Goal: Transaction & Acquisition: Purchase product/service

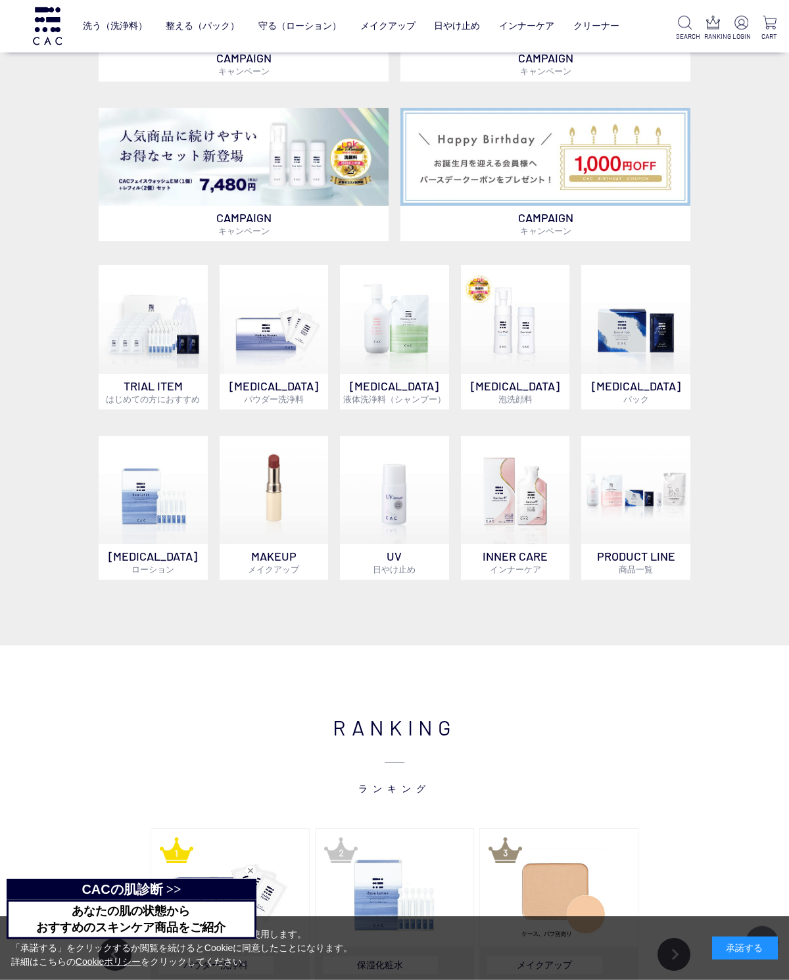
scroll to position [583, 0]
click at [638, 545] on img at bounding box center [635, 490] width 109 height 109
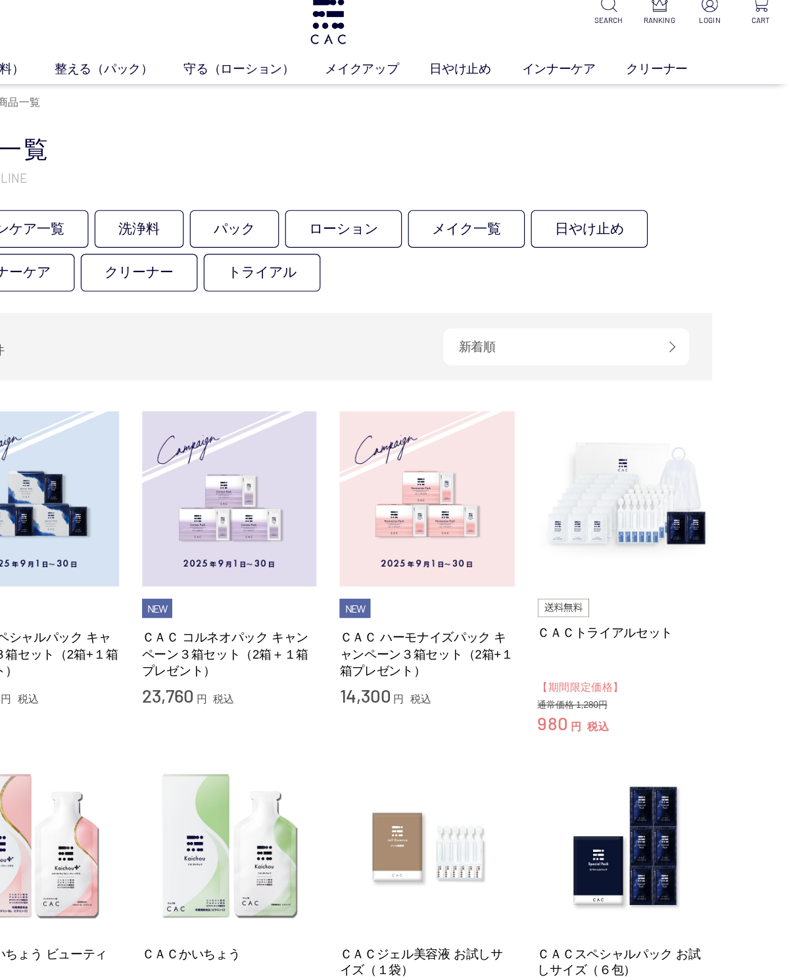
click at [574, 447] on img at bounding box center [649, 441] width 150 height 150
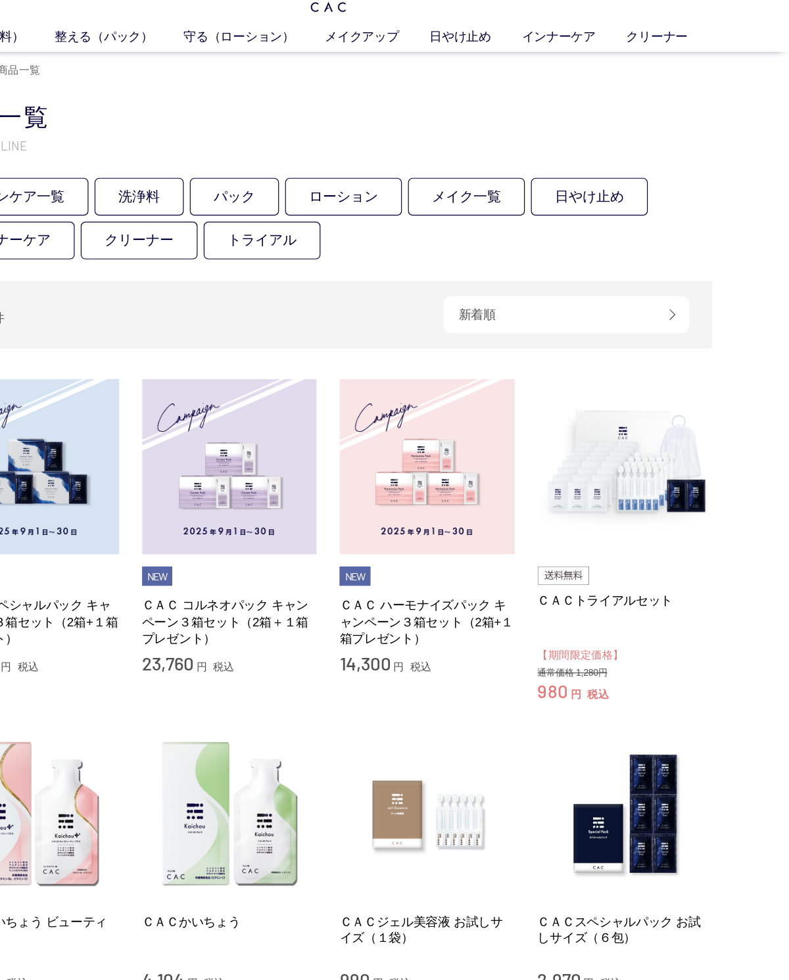
click at [595, 595] on div "【期間限定価格】 980 円 税込 通常価格 1,280円" at bounding box center [649, 619] width 150 height 49
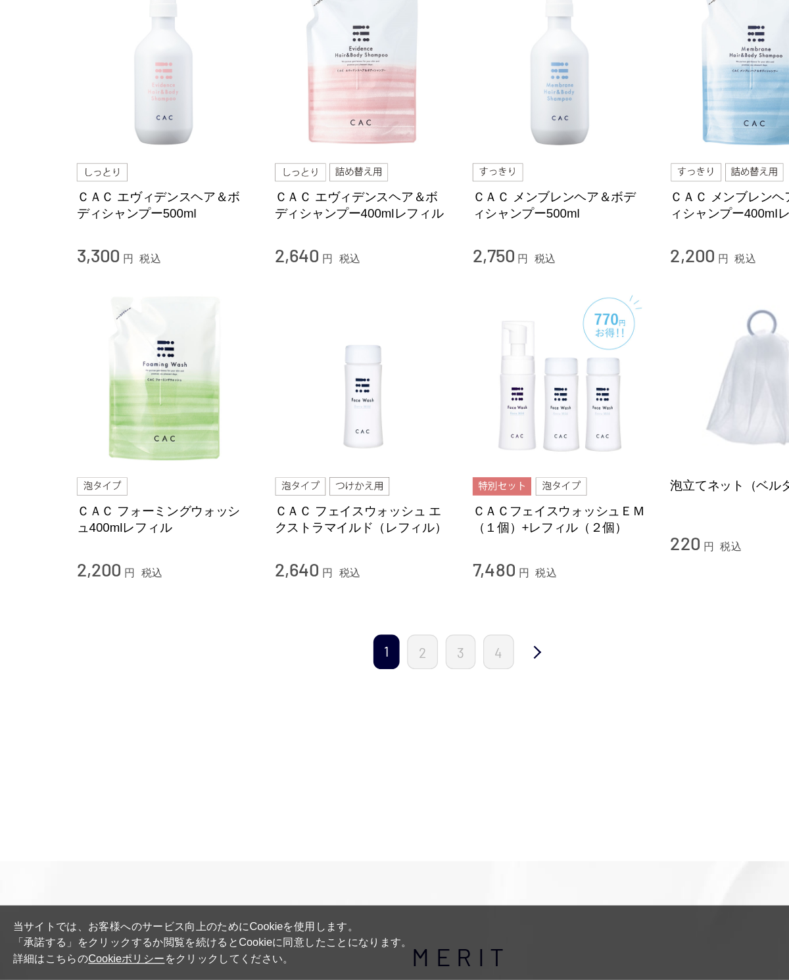
scroll to position [986, 0]
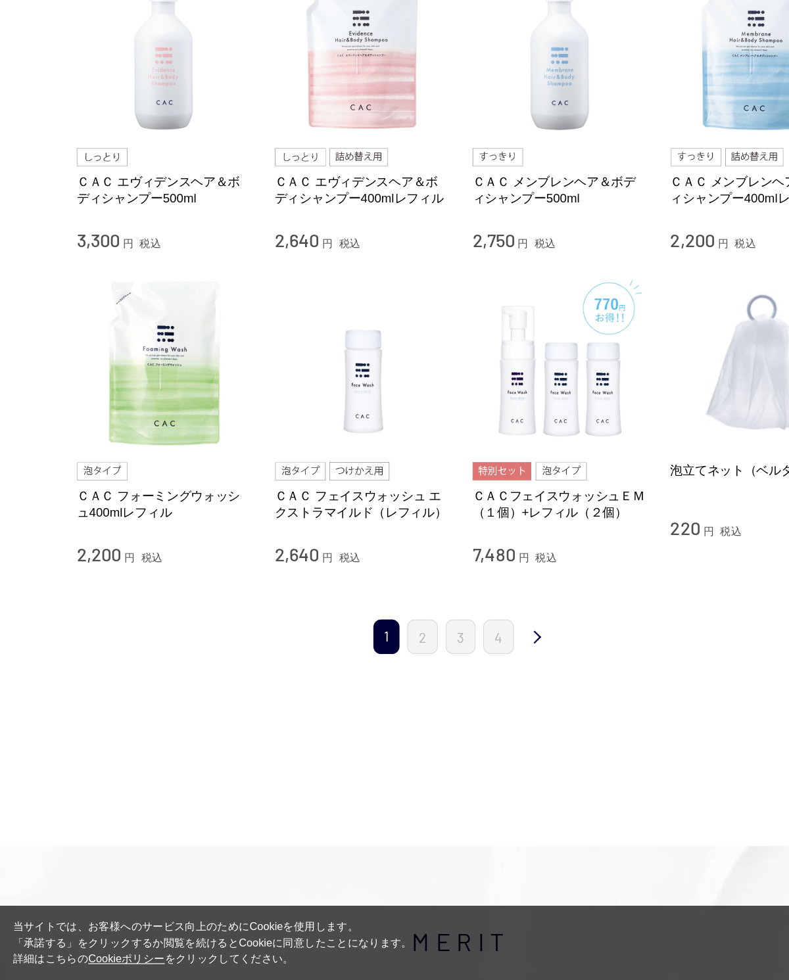
click at [363, 671] on link "2" at bounding box center [362, 686] width 26 height 30
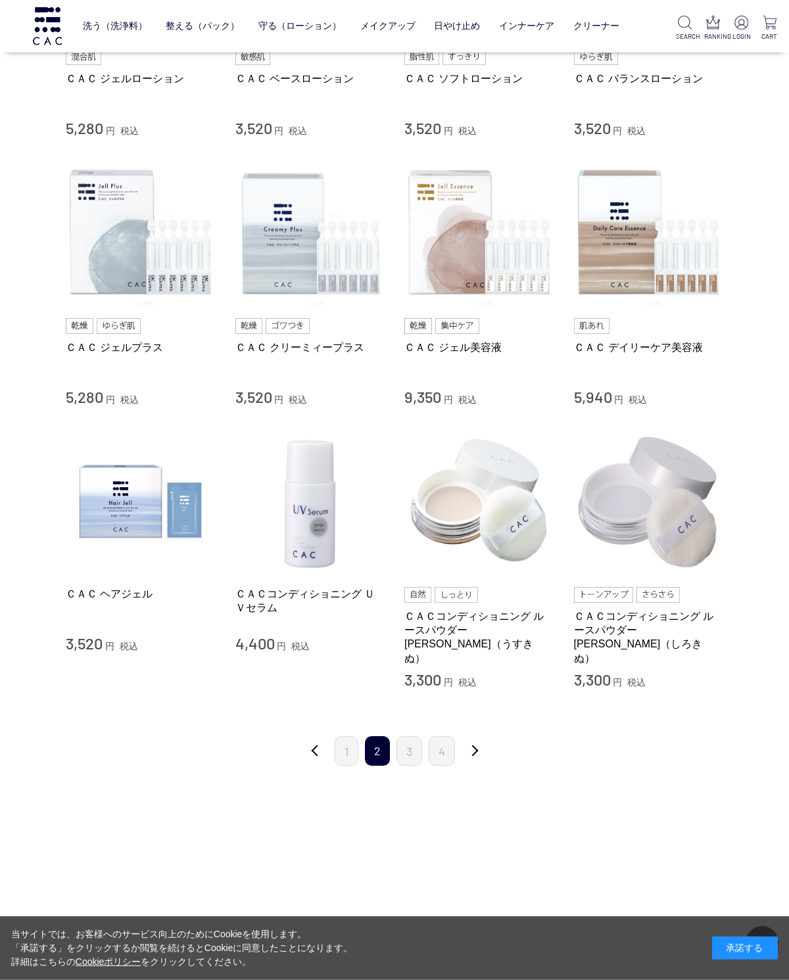
scroll to position [909, 0]
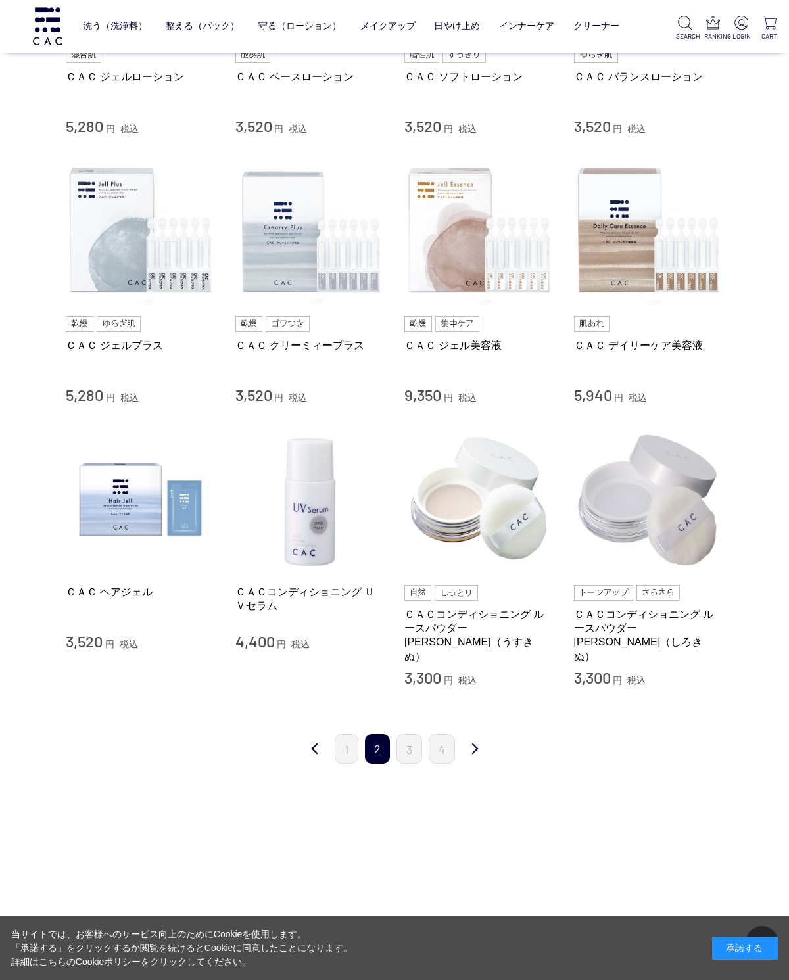
click at [416, 744] on link "3" at bounding box center [410, 750] width 26 height 30
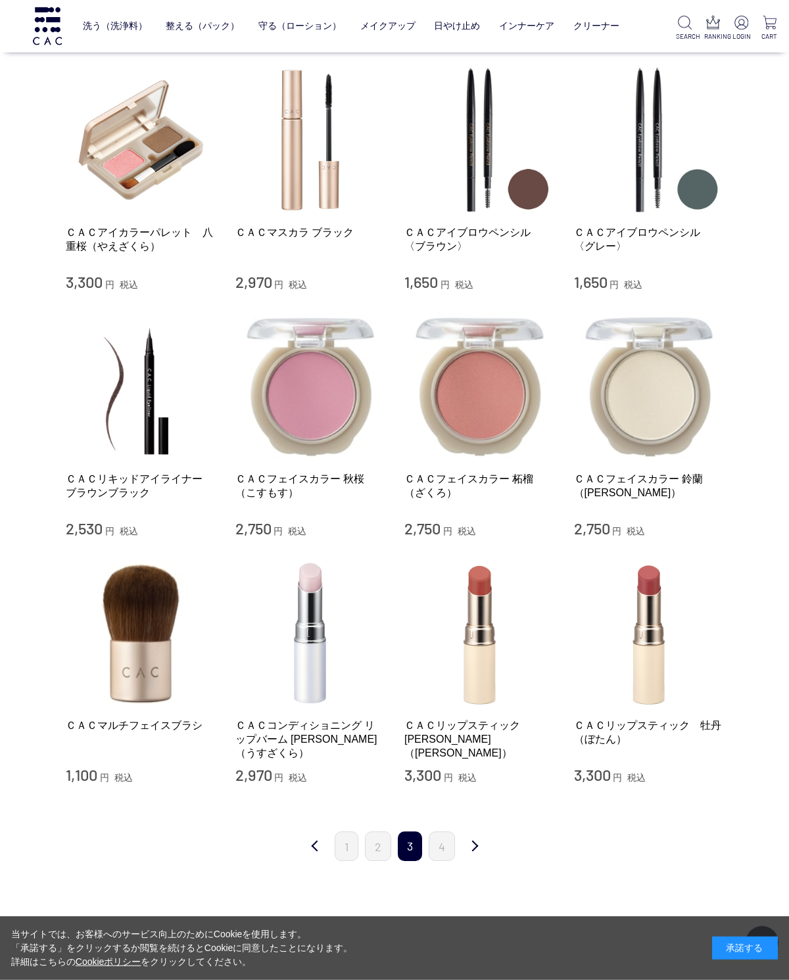
scroll to position [732, 0]
click at [450, 852] on link "4" at bounding box center [442, 846] width 26 height 30
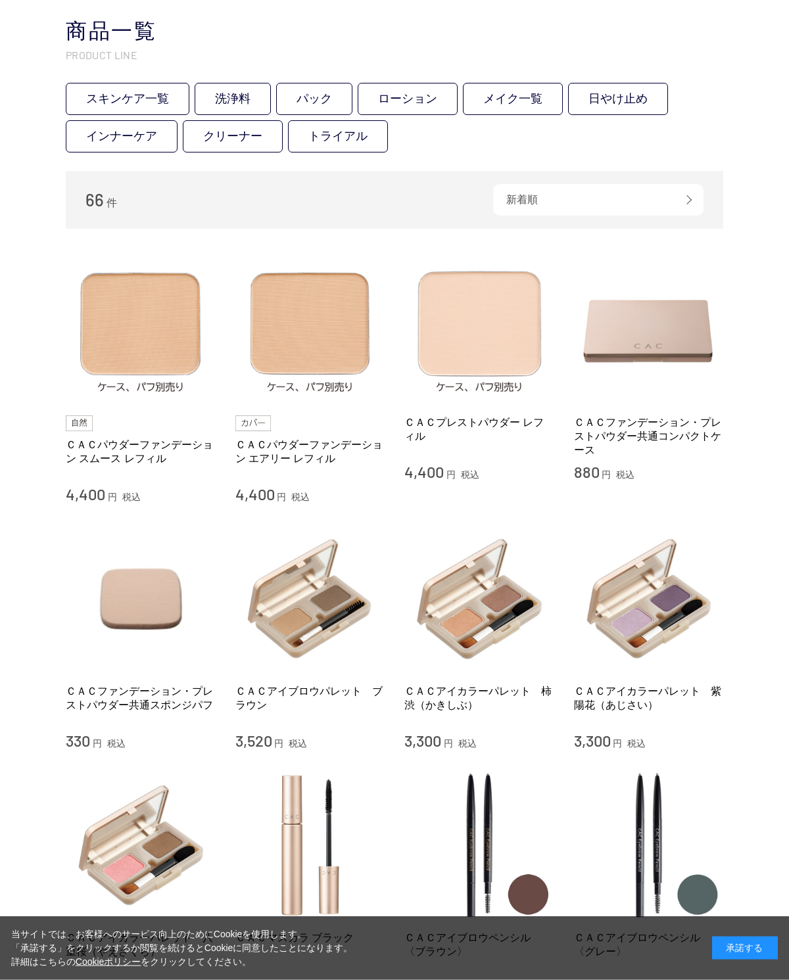
scroll to position [0, 0]
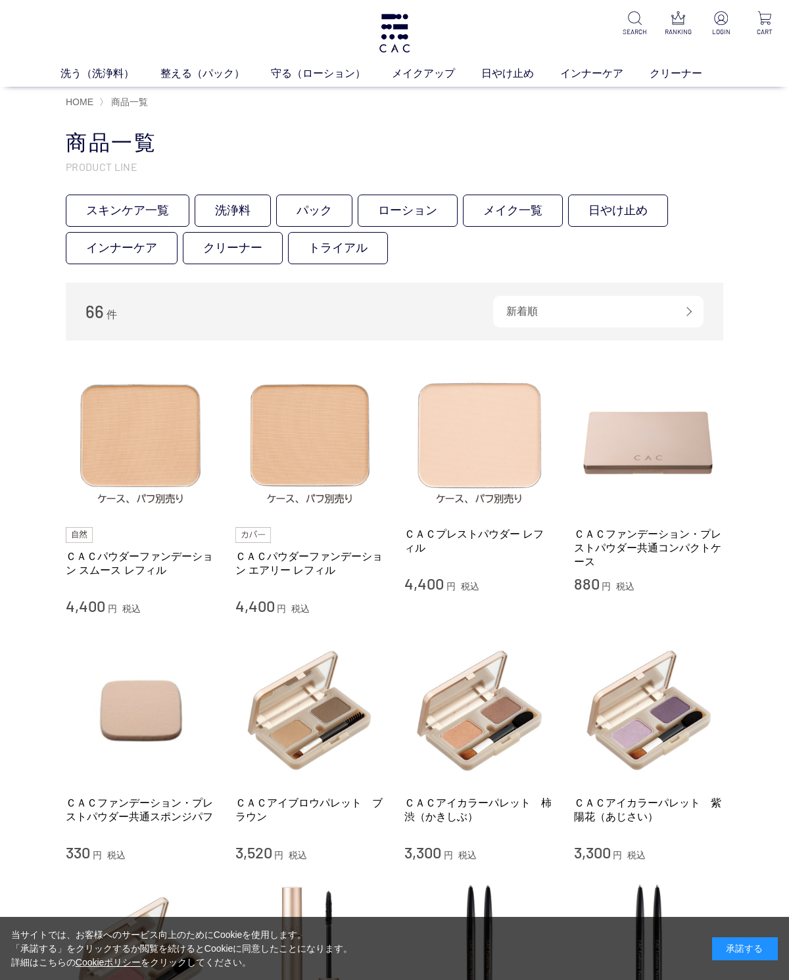
click at [518, 211] on link "メイク一覧" at bounding box center [513, 210] width 100 height 32
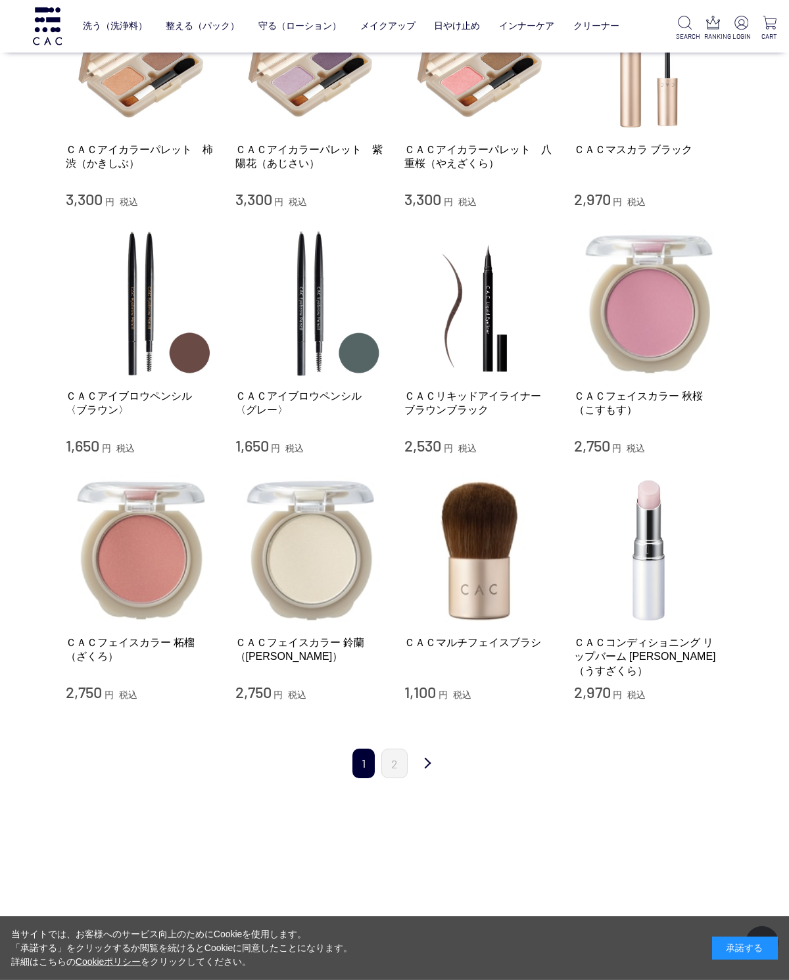
scroll to position [1157, 0]
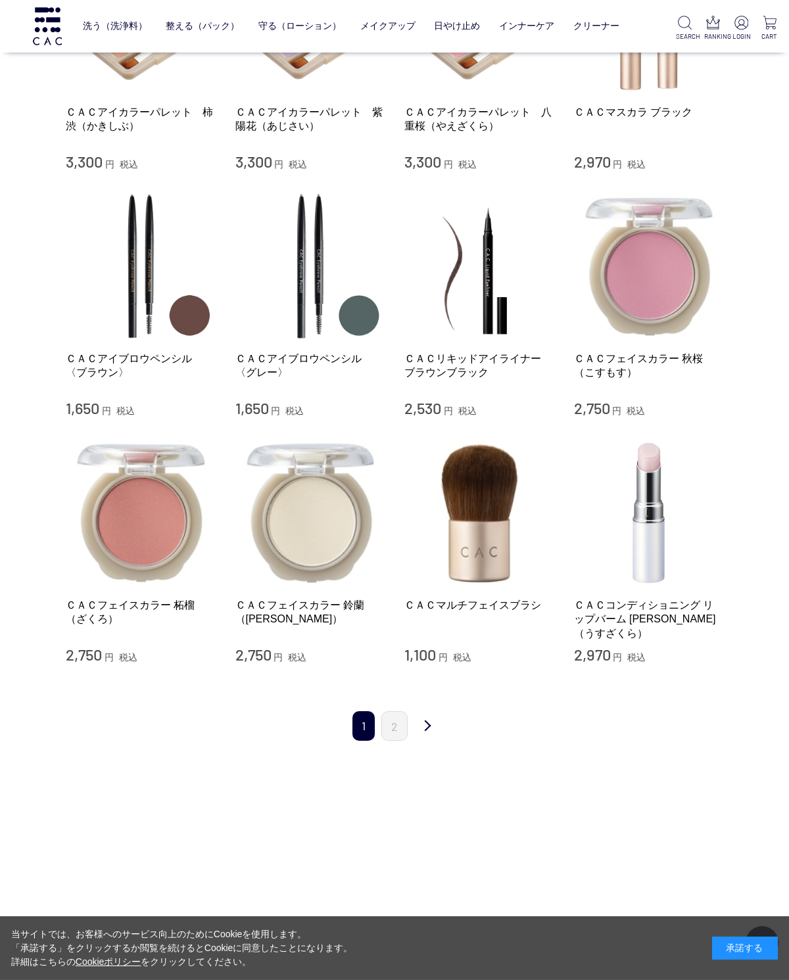
click at [414, 718] on link "次" at bounding box center [427, 727] width 26 height 31
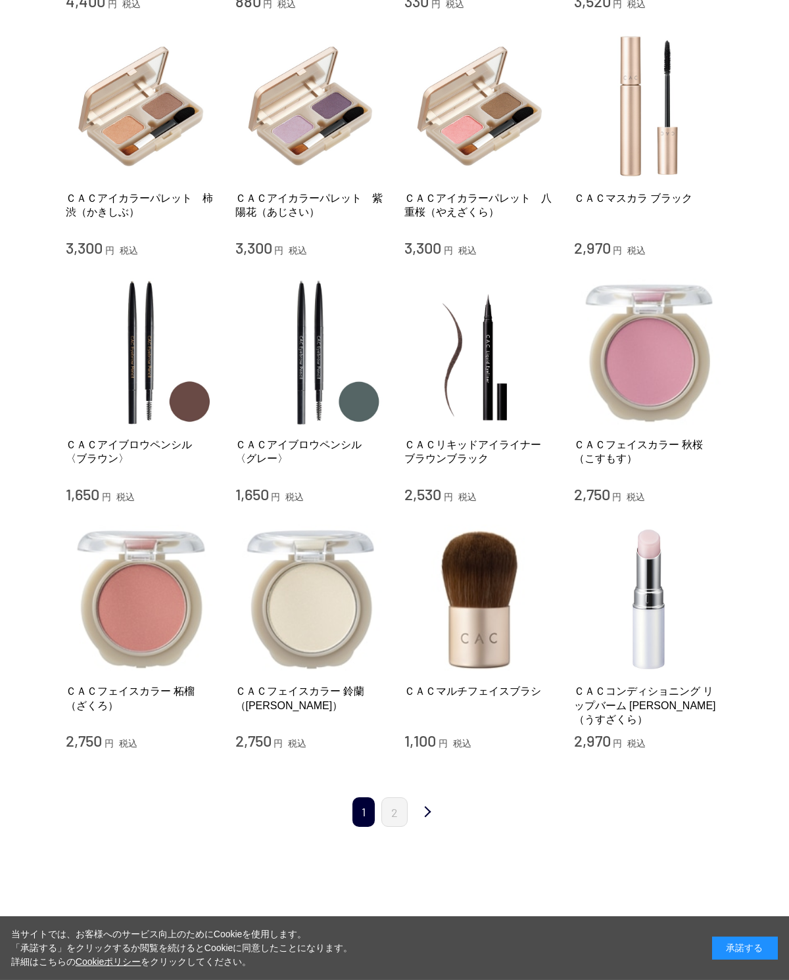
scroll to position [0, 0]
